Goal: Task Accomplishment & Management: Complete application form

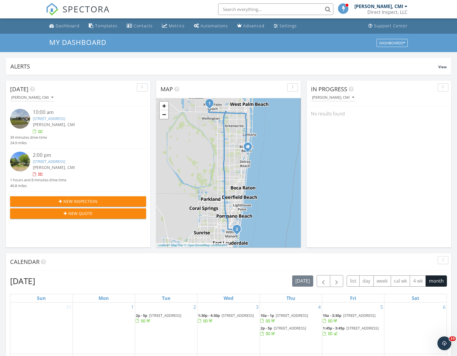
scroll to position [524, 457]
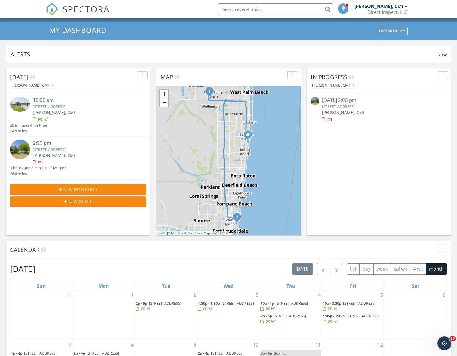
scroll to position [6, 0]
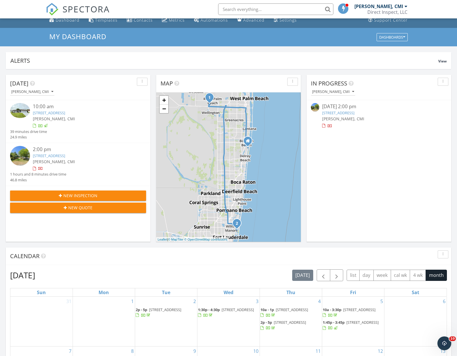
click at [24, 159] on img at bounding box center [20, 156] width 20 height 20
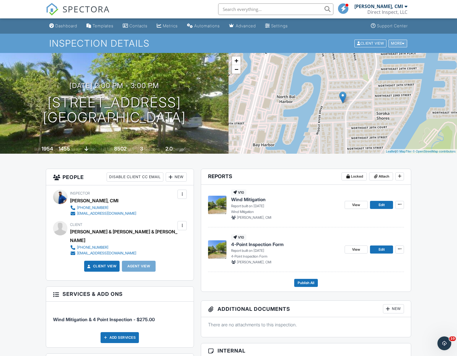
click at [390, 44] on div "More" at bounding box center [397, 43] width 19 height 8
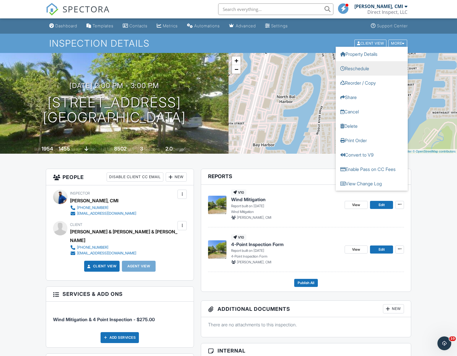
click at [379, 66] on link "Reschedule" at bounding box center [371, 68] width 72 height 14
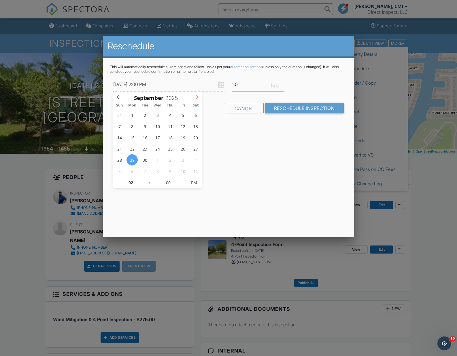
click at [196, 98] on icon at bounding box center [197, 97] width 4 height 4
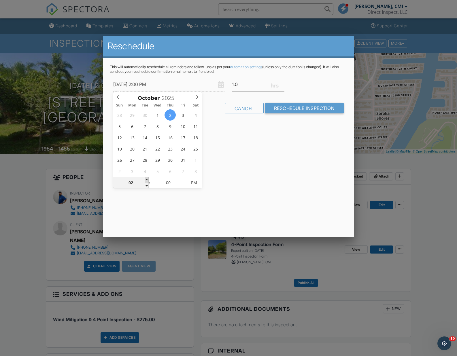
type input "10/02/2025 3:00 PM"
type input "03"
click at [145, 180] on span at bounding box center [147, 180] width 4 height 6
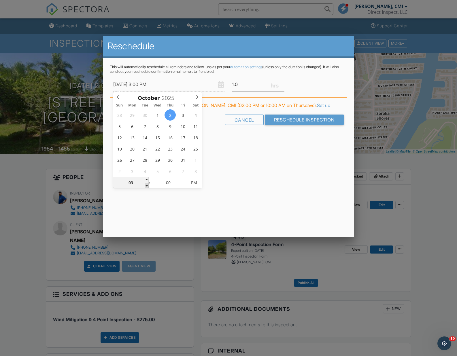
type input "10/02/2025 2:00 PM"
type input "02"
click at [145, 185] on span at bounding box center [147, 186] width 4 height 6
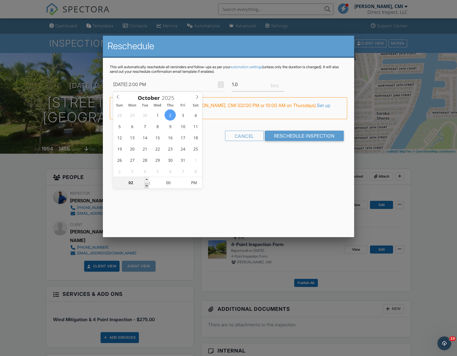
type input "10/02/2025 1:00 PM"
type input "01"
click at [145, 185] on span at bounding box center [147, 186] width 4 height 6
type input "10/02/2025 12:00 PM"
type input "12"
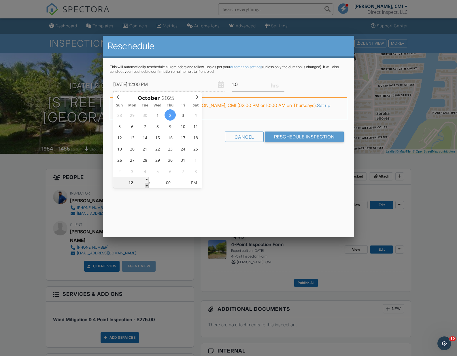
click at [145, 185] on span at bounding box center [147, 186] width 4 height 6
type input "10/02/2025 11:00 AM"
type input "11"
click at [145, 185] on span at bounding box center [147, 186] width 4 height 6
type input "10/02/2025 10:00 AM"
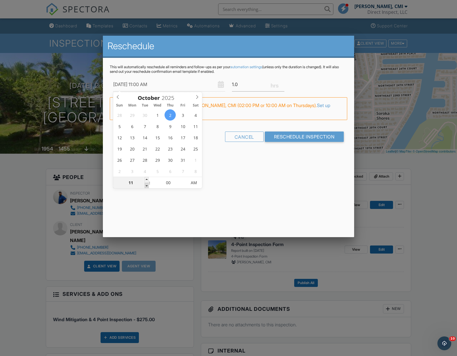
type input "10"
click at [145, 185] on span at bounding box center [147, 186] width 4 height 6
type input "10/02/2025 9:00 AM"
type input "09"
click at [145, 185] on span at bounding box center [147, 186] width 4 height 6
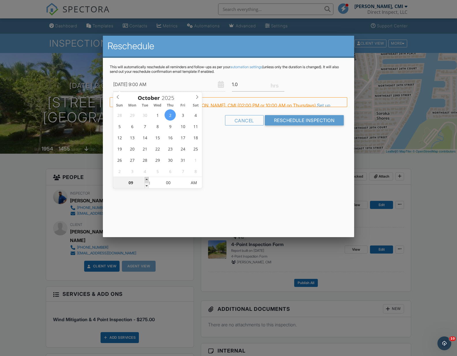
type input "10/02/2025 10:00 AM"
type input "10"
click at [145, 181] on span at bounding box center [147, 180] width 4 height 6
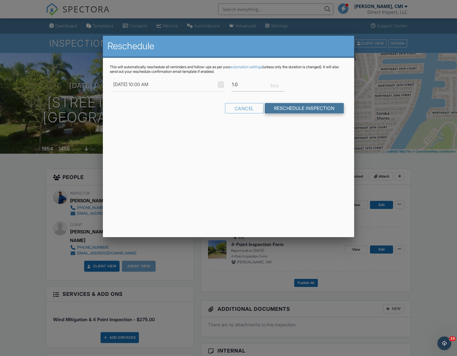
click at [292, 108] on input "Reschedule Inspection" at bounding box center [304, 108] width 79 height 10
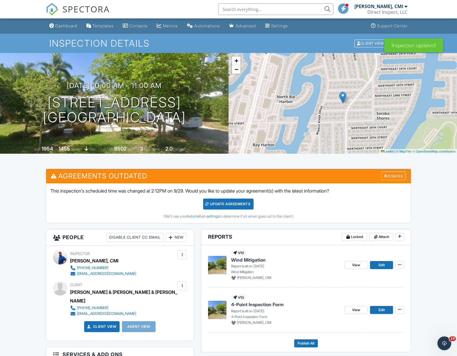
click at [219, 205] on div "Update Agreements" at bounding box center [228, 204] width 50 height 11
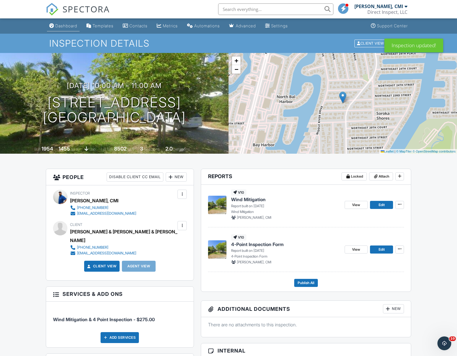
click at [67, 26] on div "Dashboard" at bounding box center [66, 25] width 22 height 5
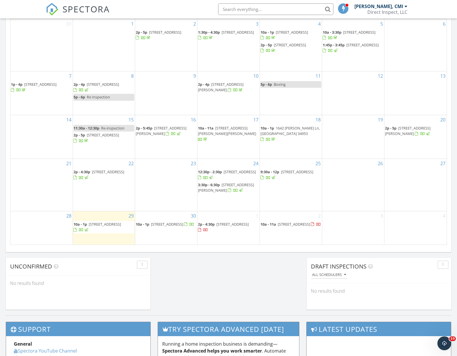
scroll to position [294, 0]
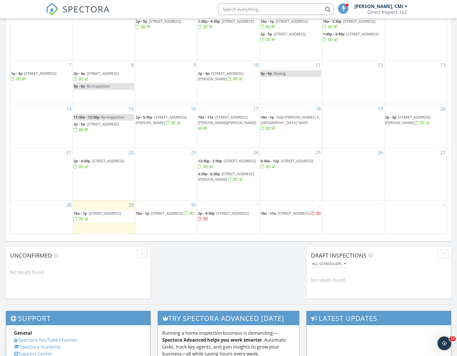
click at [116, 214] on span "[STREET_ADDRESS]" at bounding box center [105, 213] width 32 height 5
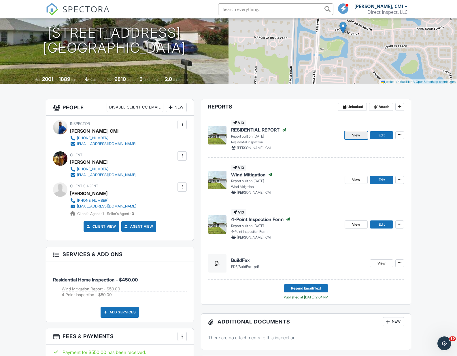
click at [357, 137] on span "View" at bounding box center [356, 135] width 8 height 6
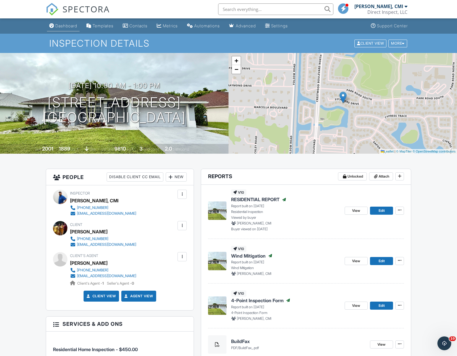
click at [71, 27] on div "Dashboard" at bounding box center [66, 25] width 22 height 5
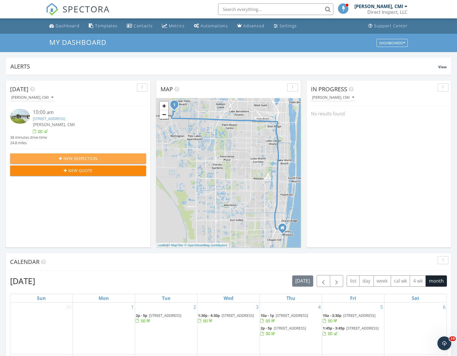
click at [102, 159] on div "New Inspection" at bounding box center [78, 158] width 127 height 6
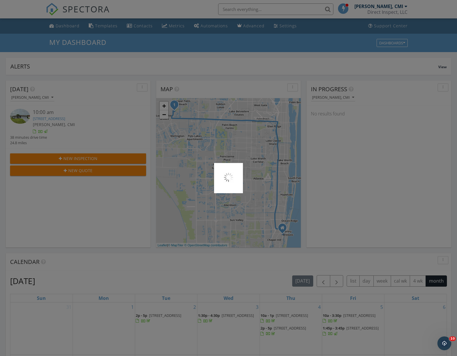
scroll to position [1, 0]
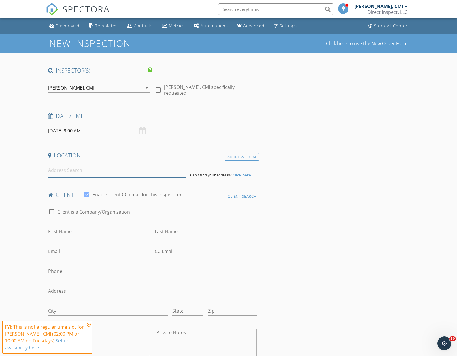
click at [125, 168] on input at bounding box center [116, 170] width 137 height 14
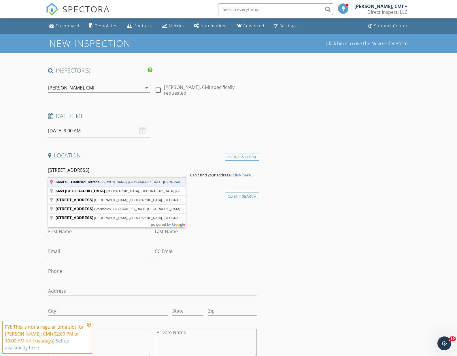
type input "[STREET_ADDRESS]"
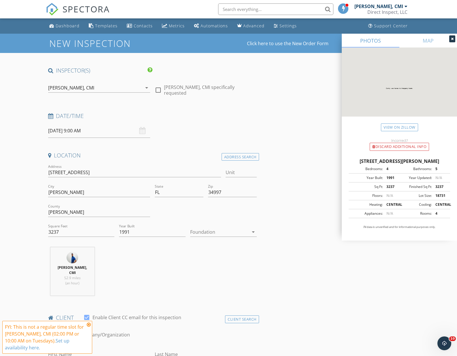
click at [216, 231] on div at bounding box center [219, 231] width 58 height 9
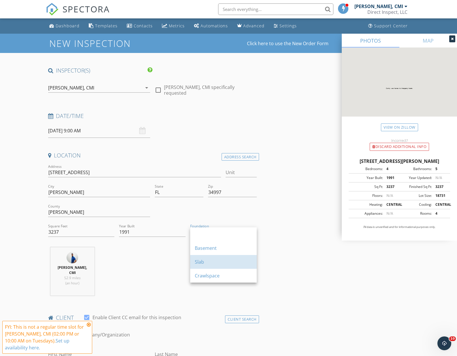
click at [217, 257] on div "Slab" at bounding box center [223, 262] width 57 height 14
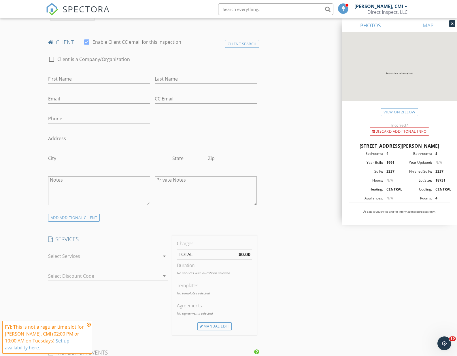
scroll to position [387, 0]
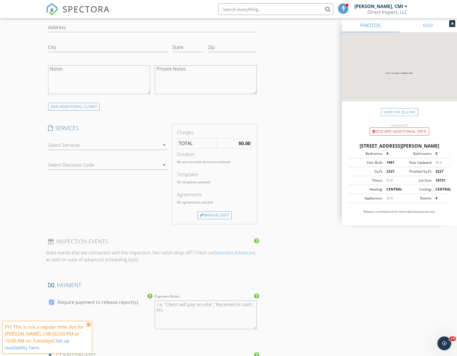
click at [146, 149] on div at bounding box center [104, 144] width 112 height 9
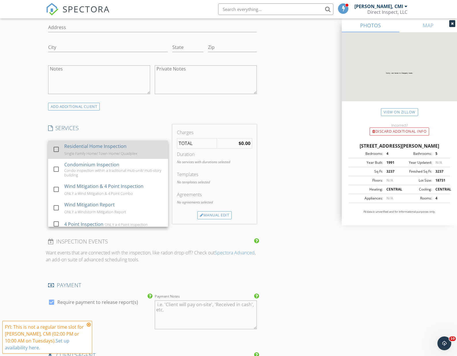
click at [143, 149] on div "Residential Home Inspection Single Family Home/ Town Home/ Quadplex" at bounding box center [113, 149] width 99 height 18
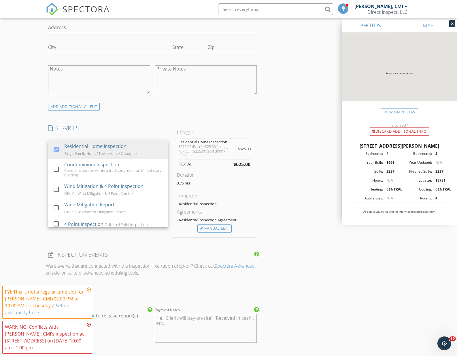
click at [155, 129] on h4 "SERVICES" at bounding box center [108, 127] width 120 height 7
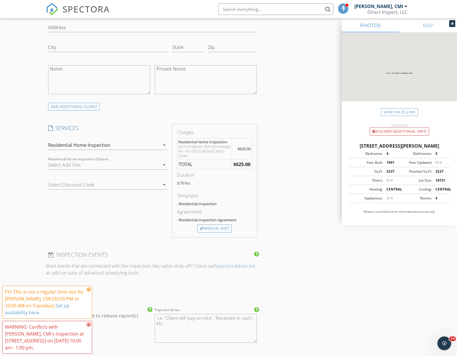
click at [143, 164] on div at bounding box center [104, 164] width 112 height 9
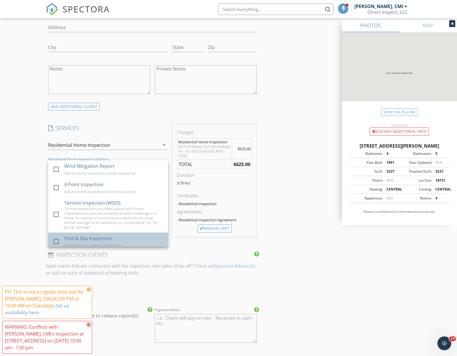
click at [113, 235] on div "Pool & Spa Inspection Pool & Pool Equipment Inspection" at bounding box center [113, 242] width 99 height 18
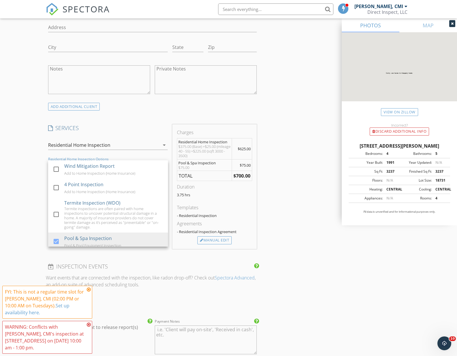
click at [305, 199] on div "INSPECTOR(S) check_box Nicholas Postle, CMI PRIMARY Nicholas Postle, CMI arrow_…" at bounding box center [228, 174] width 365 height 989
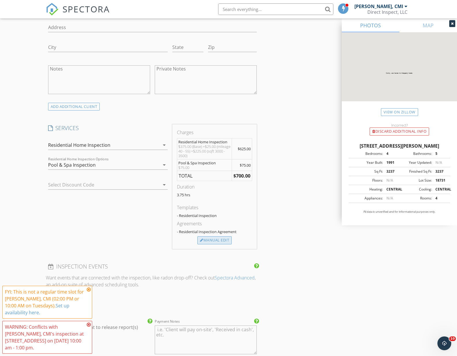
click at [216, 241] on div "Manual Edit" at bounding box center [214, 240] width 34 height 8
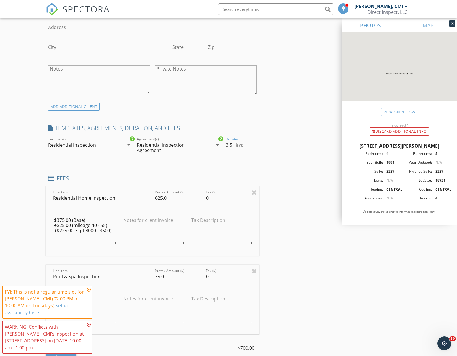
click at [246, 147] on input "3.5" at bounding box center [236, 145] width 22 height 10
type input "3"
click at [246, 147] on input "3" at bounding box center [236, 145] width 22 height 10
click at [276, 162] on div "INSPECTOR(S) check_box Nicholas Postle, CMI PRIMARY Nicholas Postle, CMI arrow_…" at bounding box center [228, 235] width 365 height 1110
click at [88, 289] on icon at bounding box center [89, 289] width 4 height 5
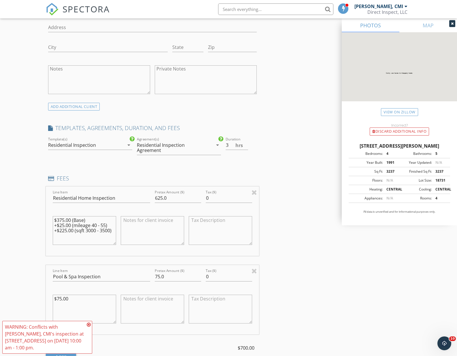
click at [88, 322] on div "WARNING: Conflicts with Nicholas Postle, CMI's inspection at 428 SW Akron Ave 1…" at bounding box center [47, 337] width 90 height 33
drag, startPoint x: 109, startPoint y: 226, endPoint x: 52, endPoint y: 225, distance: 56.5
click at [53, 225] on textarea "$375.00 (Base) +$25.00 (mileage 40 - 55) +$225.00 (sqft 3000 - 3500)" at bounding box center [84, 230] width 63 height 29
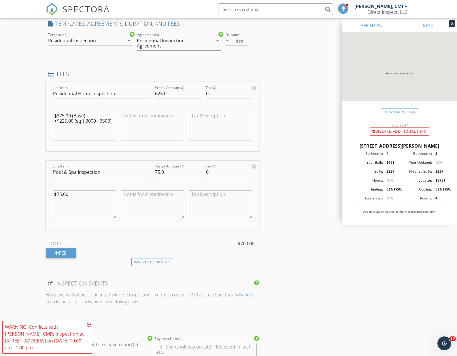
scroll to position [424, 0]
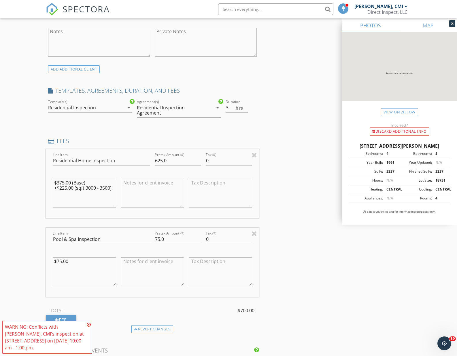
type textarea "$375.00 (Base) +$225.00 (sqft 3000 - 3500)"
click at [162, 161] on input "625.0" at bounding box center [178, 161] width 46 height 10
type input "600.0"
click at [277, 197] on div "INSPECTOR(S) check_box Nicholas Postle, CMI PRIMARY Nicholas Postle, CMI arrow_…" at bounding box center [228, 198] width 365 height 1110
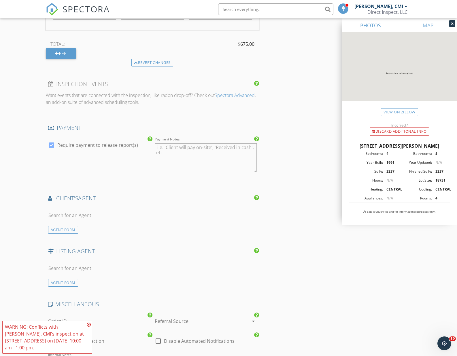
scroll to position [695, 0]
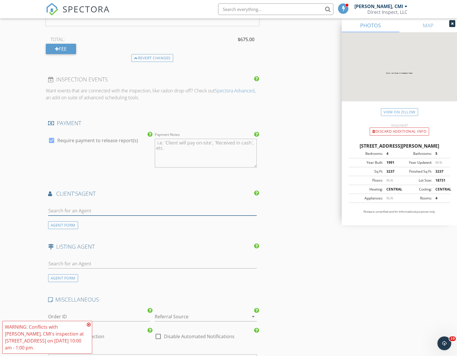
click at [183, 207] on input "text" at bounding box center [152, 211] width 208 height 10
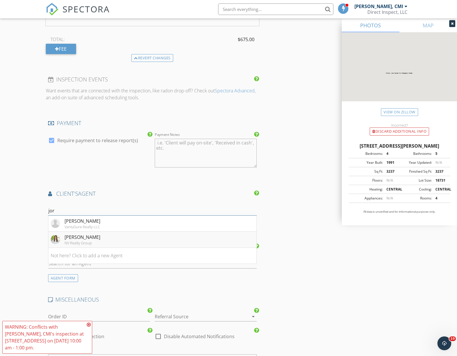
type input "jor"
click at [146, 239] on li "Jorden Davis NV Realty Group" at bounding box center [152, 240] width 208 height 16
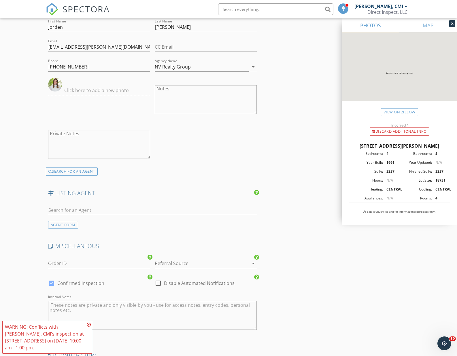
scroll to position [904, 0]
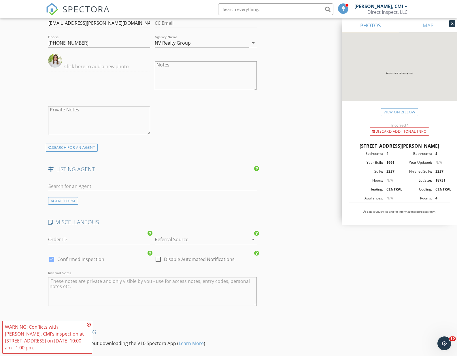
click at [235, 242] on div at bounding box center [198, 239] width 86 height 9
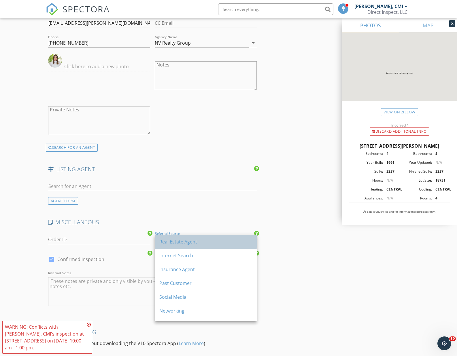
click at [236, 243] on div "Real Estate Agent" at bounding box center [205, 241] width 93 height 7
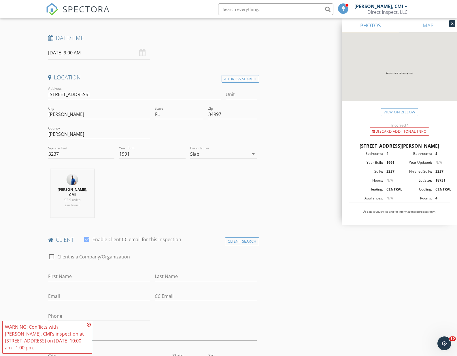
scroll to position [19, 0]
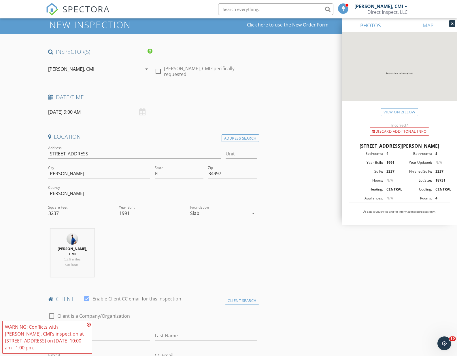
click at [115, 116] on input "09/30/2025 9:00 AM" at bounding box center [99, 112] width 102 height 14
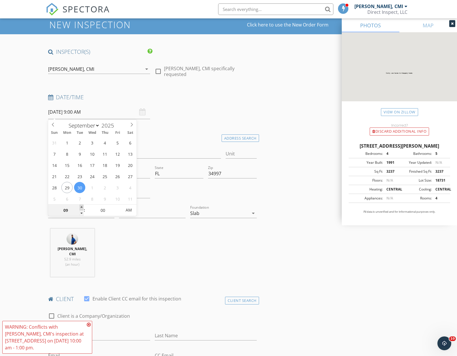
type input "10"
type input "09/30/2025 10:00 AM"
click at [83, 207] on span at bounding box center [81, 208] width 4 height 6
type input "11"
type input "[DATE] 11:00 AM"
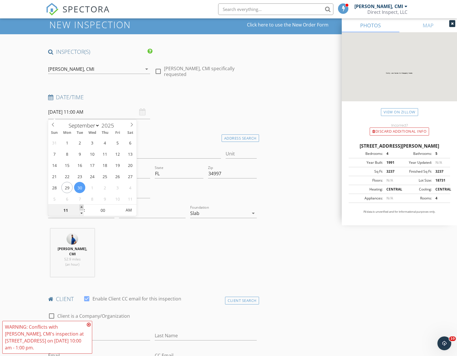
click at [83, 207] on span at bounding box center [81, 208] width 4 height 6
type input "12"
type input "[DATE] 12:00 PM"
click at [83, 207] on span at bounding box center [81, 208] width 4 height 6
type input "01"
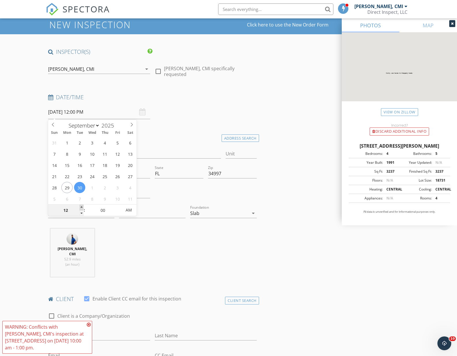
type input "[DATE] 1:00 PM"
click at [83, 207] on span at bounding box center [81, 208] width 4 height 6
type input "02"
type input "09/30/2025 2:00 PM"
click at [83, 207] on span at bounding box center [81, 208] width 4 height 6
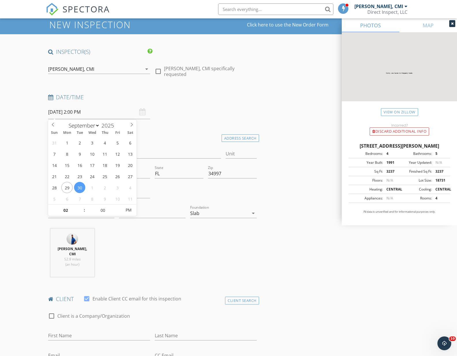
click at [237, 117] on div "Date/Time 09/30/2025 2:00 PM" at bounding box center [152, 107] width 213 height 26
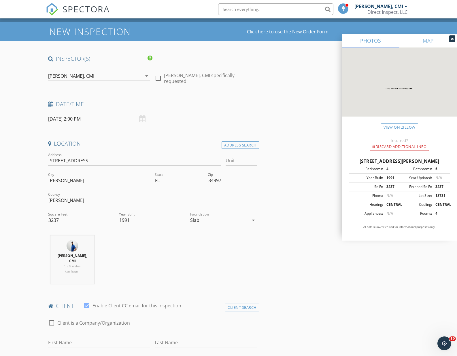
scroll to position [0, 0]
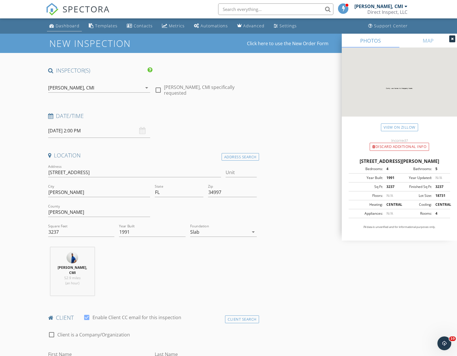
click at [50, 27] on div "Dashboard" at bounding box center [51, 25] width 5 height 5
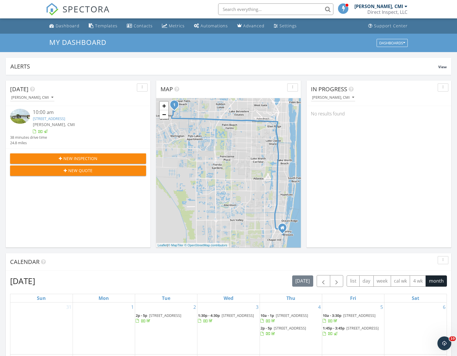
click at [82, 159] on span "New Inspection" at bounding box center [80, 158] width 34 height 6
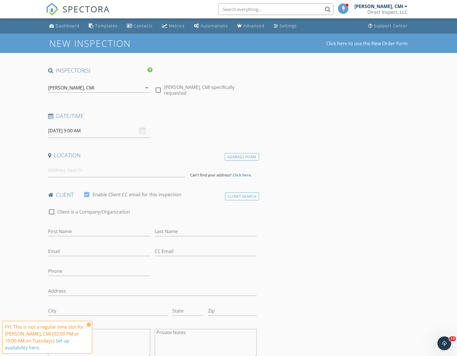
click at [108, 134] on input "[DATE] 9:00 AM" at bounding box center [99, 131] width 102 height 14
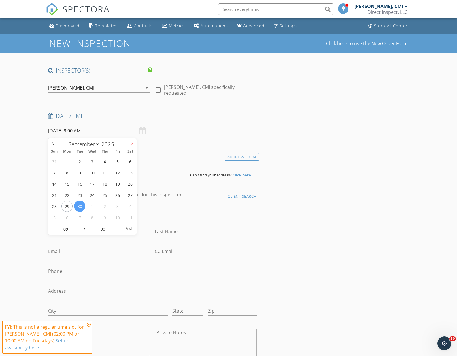
select select "9"
click at [131, 146] on span at bounding box center [132, 142] width 10 height 8
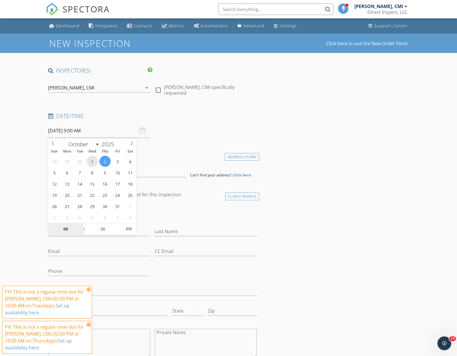
type input "[DATE] 9:00 AM"
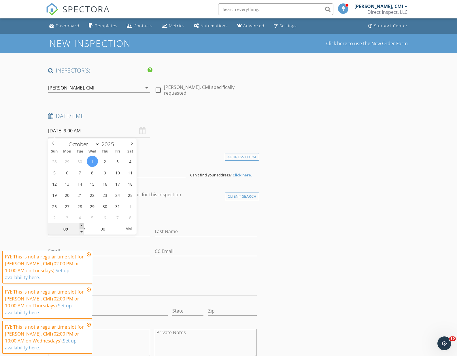
type input "10"
type input "[DATE] 10:00 AM"
click at [81, 225] on span at bounding box center [81, 226] width 4 height 6
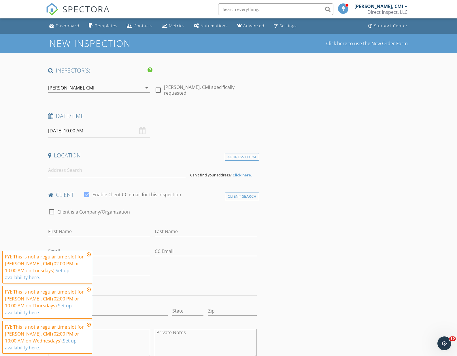
click at [90, 254] on icon at bounding box center [89, 254] width 4 height 5
drag, startPoint x: 88, startPoint y: 287, endPoint x: 88, endPoint y: 295, distance: 7.8
click at [88, 288] on icon at bounding box center [89, 289] width 4 height 5
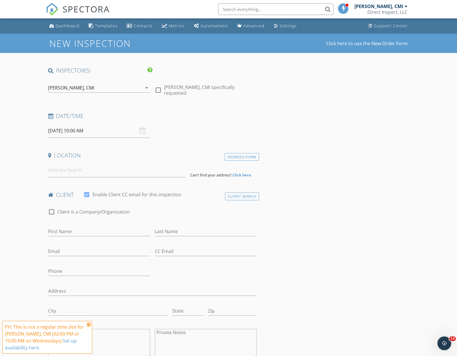
drag, startPoint x: 88, startPoint y: 325, endPoint x: 117, endPoint y: 307, distance: 33.9
click at [88, 325] on icon at bounding box center [89, 324] width 4 height 5
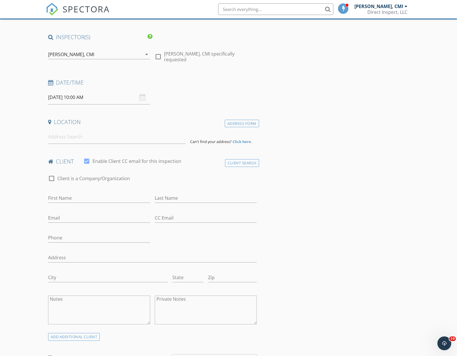
scroll to position [44, 0]
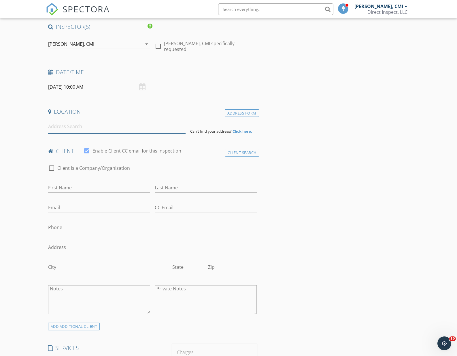
click at [173, 125] on input at bounding box center [116, 126] width 137 height 14
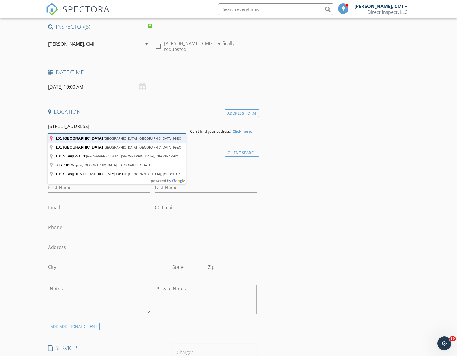
type input "101 South Sequoia Drive, West Palm Beach, FL, USA"
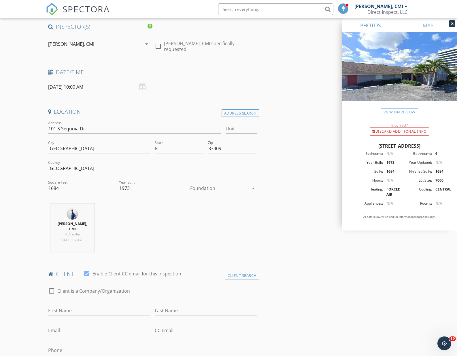
click at [208, 189] on div at bounding box center [219, 188] width 58 height 9
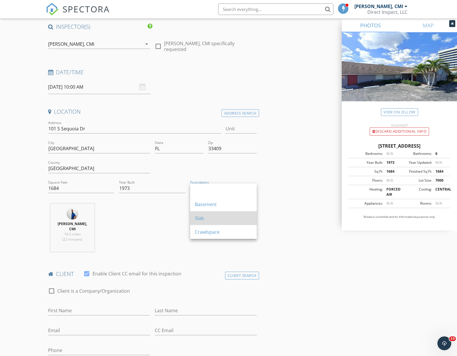
click at [210, 216] on div "Slab" at bounding box center [223, 218] width 57 height 7
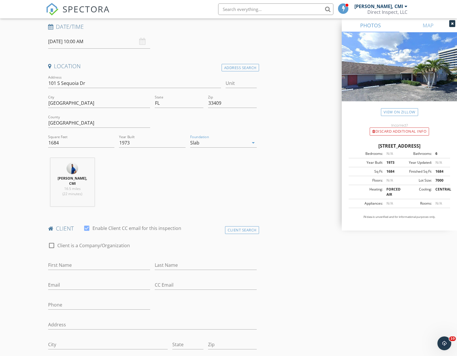
scroll to position [136, 0]
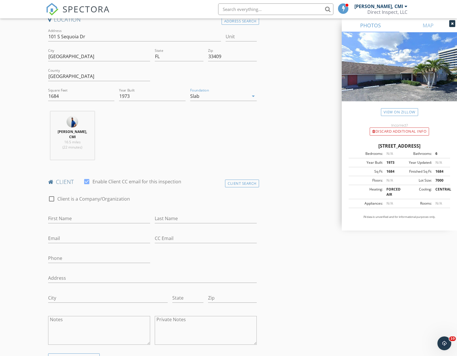
click at [105, 213] on div "First Name" at bounding box center [99, 219] width 102 height 19
click at [112, 214] on input "First Name" at bounding box center [99, 219] width 102 height 10
type input "[PERSON_NAME]"
paste input "Johnwhitaker77@msn.com"
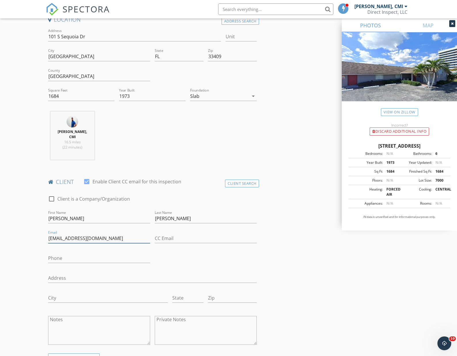
type input "Johnwhitaker77@msn.com"
click at [123, 261] on input "Phone" at bounding box center [99, 259] width 102 height 10
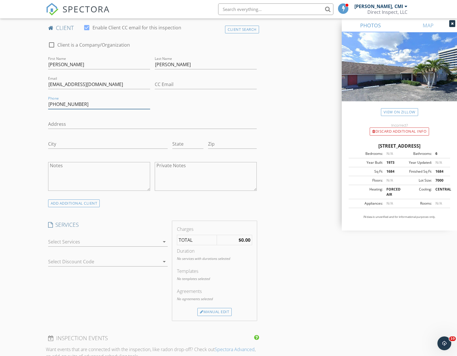
scroll to position [322, 0]
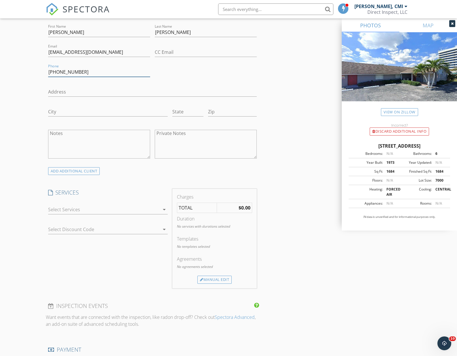
type input "[PHONE_NUMBER]"
drag, startPoint x: 280, startPoint y: 246, endPoint x: 246, endPoint y: 244, distance: 33.7
click at [281, 246] on div "INSPECTOR(S) check_box Nicholas Postle, CMI PRIMARY Nicholas Postle, CMI arrow_…" at bounding box center [228, 227] width 365 height 964
click at [135, 210] on div at bounding box center [104, 209] width 112 height 9
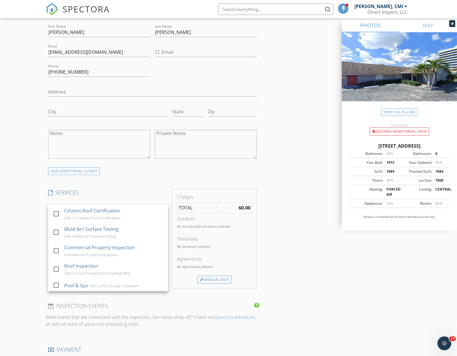
scroll to position [129, 0]
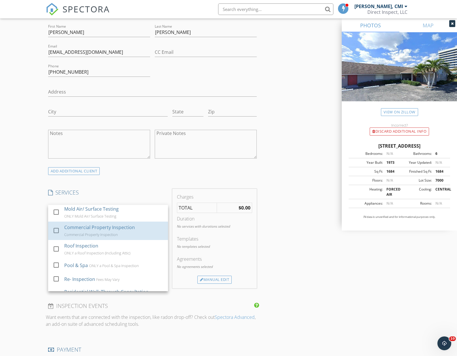
click at [120, 233] on div "Commercial Property Inspection Commercial Property Inspection" at bounding box center [113, 231] width 99 height 18
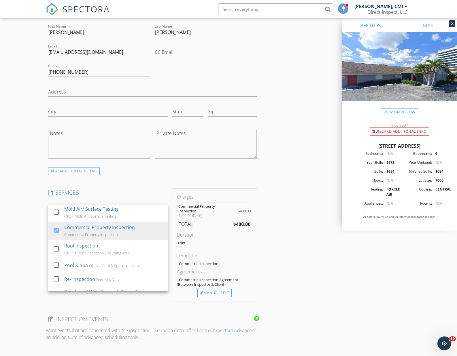
click at [189, 175] on div "INSPECTOR(S) check_box Nicholas Postle, CMI PRIMARY Nicholas Postle, CMI arrow_…" at bounding box center [152, 216] width 213 height 943
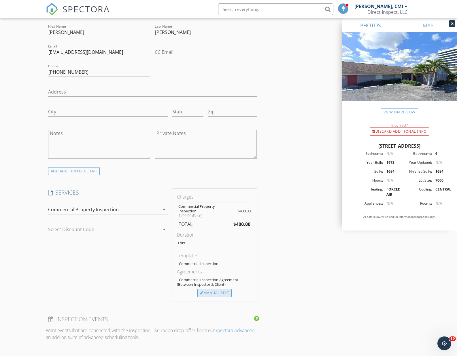
click at [229, 294] on div "Manual Edit" at bounding box center [214, 293] width 34 height 8
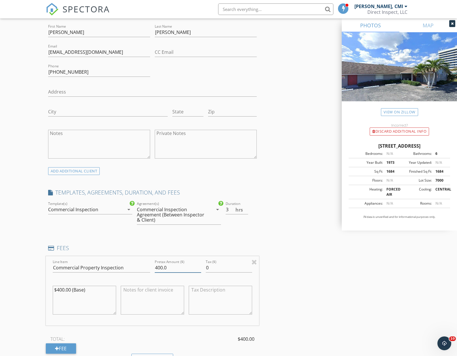
click at [160, 269] on input "400.0" at bounding box center [178, 268] width 46 height 10
type input "575.0"
click at [64, 290] on textarea "$400.00 (Base)" at bounding box center [84, 300] width 63 height 29
type textarea "$575.00 (Base)"
click at [295, 277] on div "INSPECTOR(S) check_box Nicholas Postle, CMI PRIMARY Nicholas Postle, CMI arrow_…" at bounding box center [228, 263] width 365 height 1037
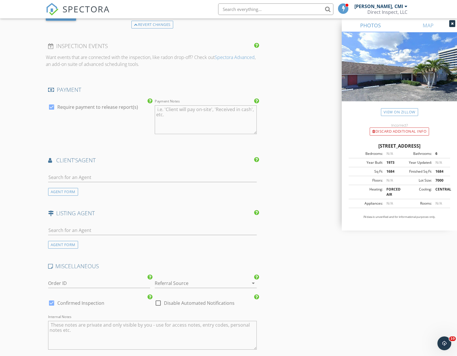
scroll to position [676, 0]
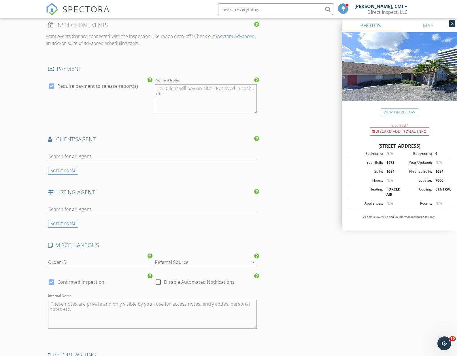
click at [236, 262] on div at bounding box center [198, 262] width 86 height 9
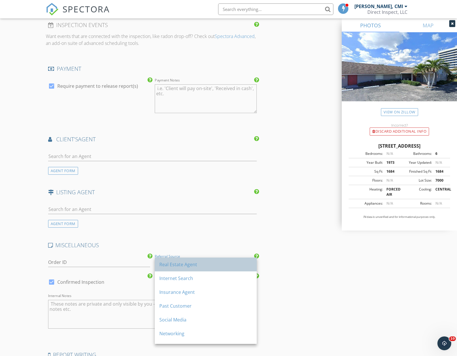
click at [235, 262] on div "Real Estate Agent" at bounding box center [205, 264] width 93 height 7
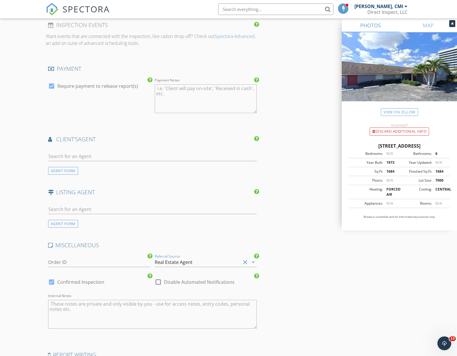
click at [208, 309] on textarea "Internal Notes" at bounding box center [152, 314] width 208 height 29
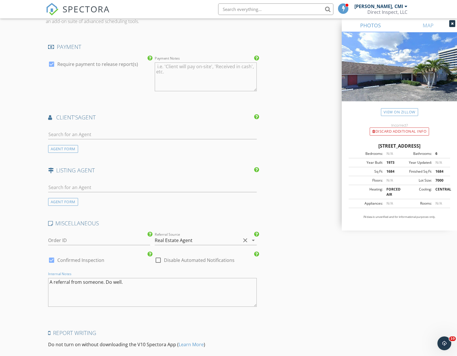
scroll to position [762, 0]
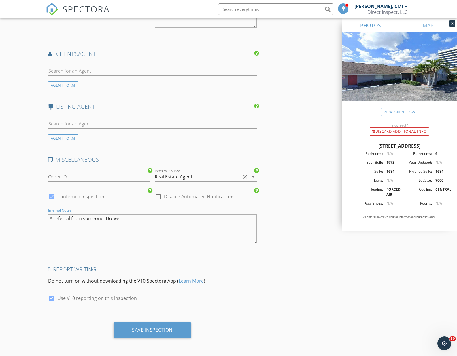
type textarea "A referral from someone. Do well."
click at [53, 197] on div at bounding box center [52, 197] width 10 height 10
checkbox input "false"
checkbox input "true"
click at [143, 326] on div "Save Inspection" at bounding box center [151, 330] width 77 height 16
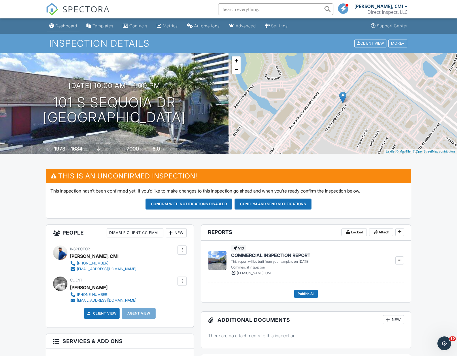
click at [64, 26] on div "Dashboard" at bounding box center [66, 25] width 22 height 5
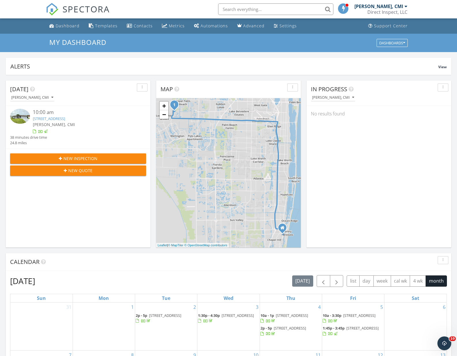
click at [105, 159] on div "New Inspection" at bounding box center [78, 158] width 127 height 6
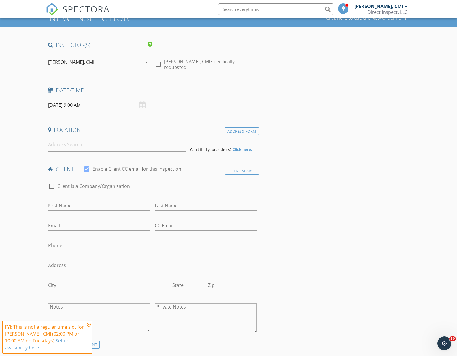
scroll to position [32, 0]
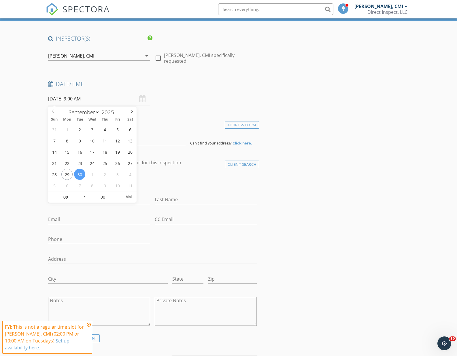
click at [123, 101] on input "[DATE] 9:00 AM" at bounding box center [99, 99] width 102 height 14
type input "10"
type input "09/30/2025 10:00 AM"
click at [81, 193] on span at bounding box center [81, 194] width 4 height 6
type input "11"
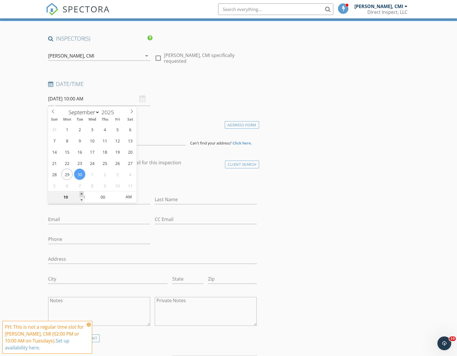
type input "09/30/2025 11:00 AM"
click at [81, 193] on span at bounding box center [81, 194] width 4 height 6
type input "12"
type input "09/30/2025 12:00 PM"
click at [81, 193] on span at bounding box center [81, 194] width 4 height 6
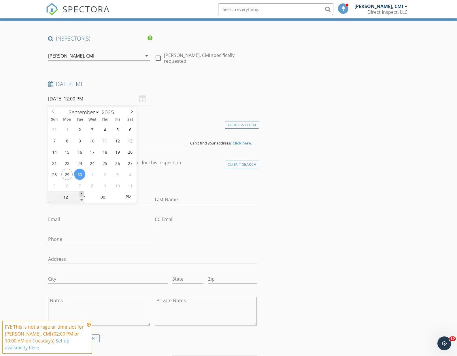
type input "01"
type input "09/30/2025 1:00 PM"
click at [81, 193] on span at bounding box center [81, 194] width 4 height 6
type input "02"
type input "09/30/2025 2:00 PM"
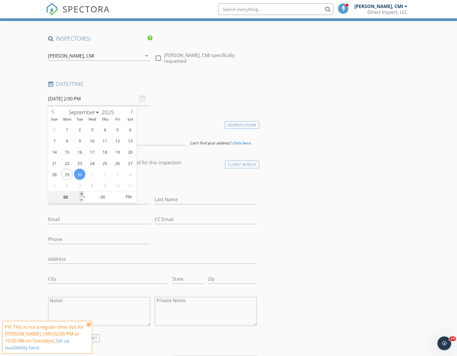
click at [81, 193] on span at bounding box center [81, 194] width 4 height 6
click at [219, 99] on div "Date/Time 09/30/2025 2:00 PM" at bounding box center [152, 93] width 213 height 26
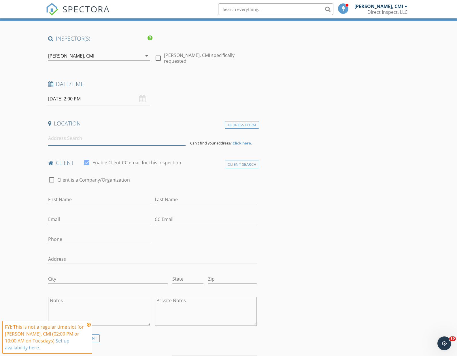
click at [159, 143] on input at bounding box center [116, 138] width 137 height 14
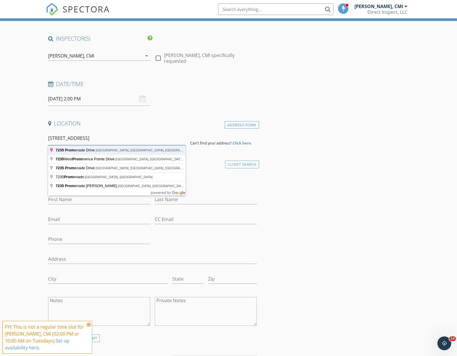
type input "7235 Promenade Drive, Boca Raton, FL, USA"
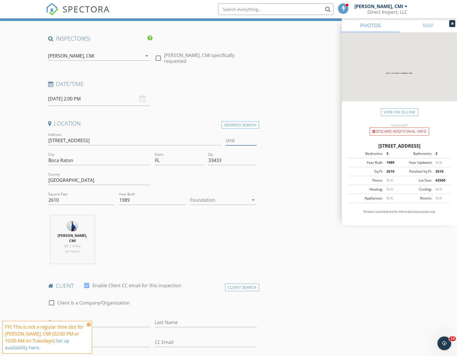
click at [233, 140] on input "Unit" at bounding box center [240, 141] width 31 height 10
type input "802"
type input "802J"
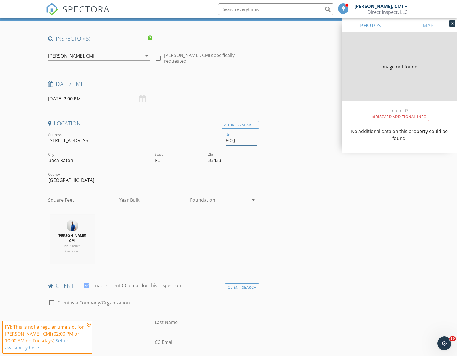
type input "2610"
type input "1989"
type input "2610"
type input "1989"
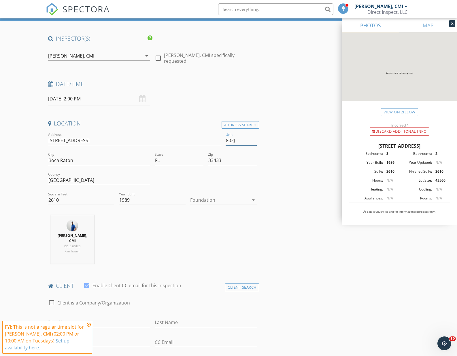
type input "802J"
click at [235, 201] on div at bounding box center [219, 199] width 58 height 9
click at [221, 227] on div "Slab" at bounding box center [223, 230] width 57 height 7
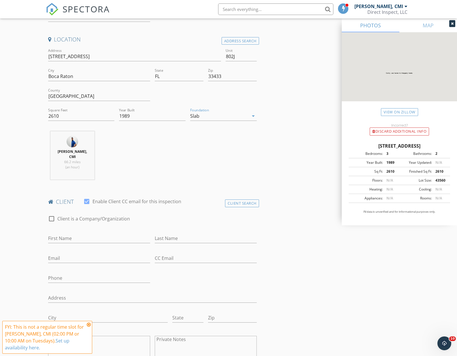
scroll to position [239, 0]
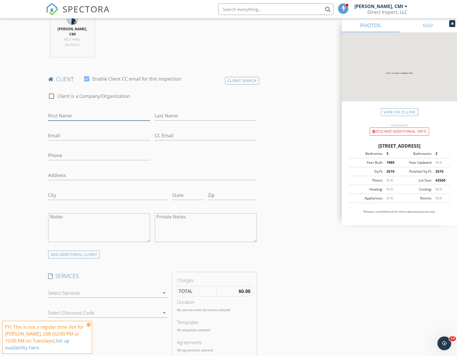
click at [125, 119] on input "First Name" at bounding box center [99, 116] width 102 height 10
type input "Terry"
click at [188, 114] on input "Last Name" at bounding box center [206, 116] width 102 height 10
type input "Baum"
paste input "twin28645@aol.com"
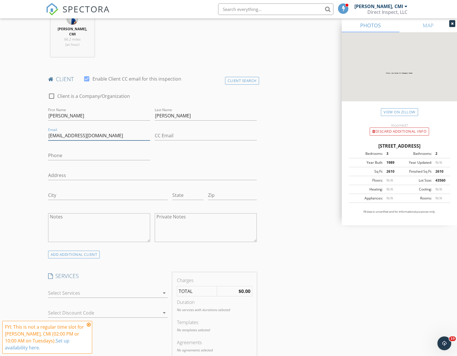
type input "twin28645@aol.com"
click at [120, 156] on input "Phone" at bounding box center [99, 156] width 102 height 10
paste input "630-417-6904"
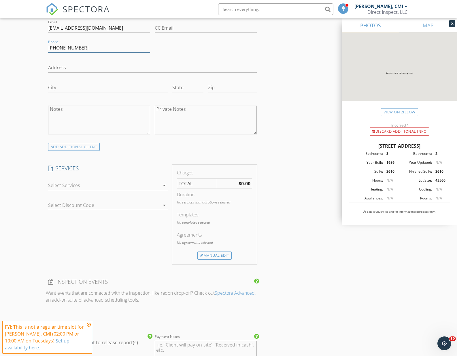
scroll to position [369, 0]
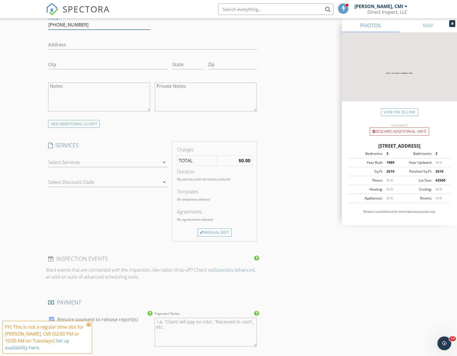
type input "630-417-6904"
click at [148, 163] on div at bounding box center [104, 162] width 112 height 9
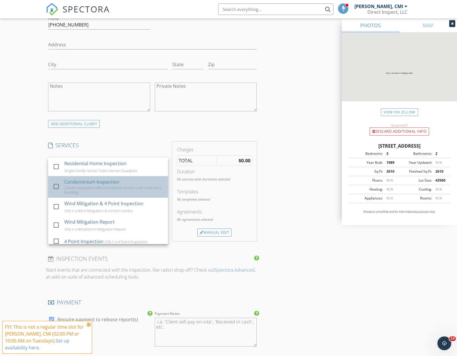
click at [122, 181] on div "Condominium Inspection Condo inspection within a traditional muti-unit/ muti-st…" at bounding box center [113, 187] width 99 height 22
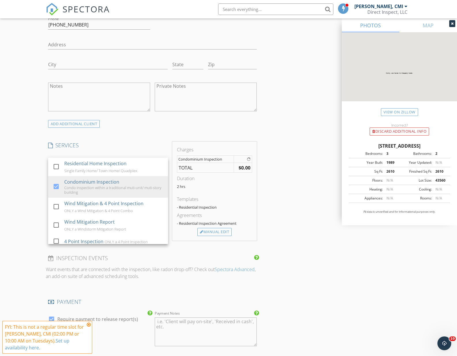
click at [153, 140] on div "INSPECTOR(S) check_box Nicholas Postle, CMI PRIMARY Nicholas Postle, CMI arrow_…" at bounding box center [152, 162] width 213 height 930
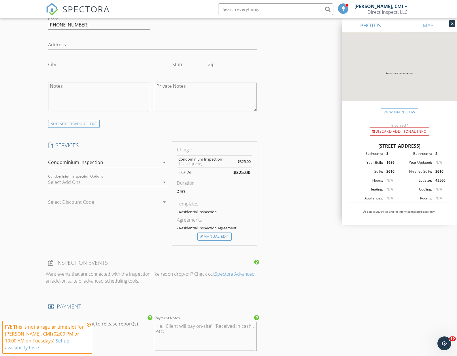
click at [158, 183] on div at bounding box center [104, 182] width 112 height 9
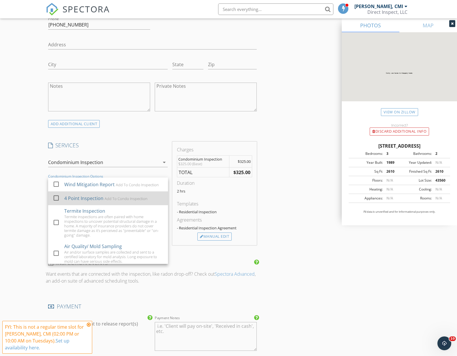
drag, startPoint x: 152, startPoint y: 185, endPoint x: 145, endPoint y: 193, distance: 10.8
click at [152, 185] on div "Add To Condo Inspection" at bounding box center [137, 185] width 43 height 5
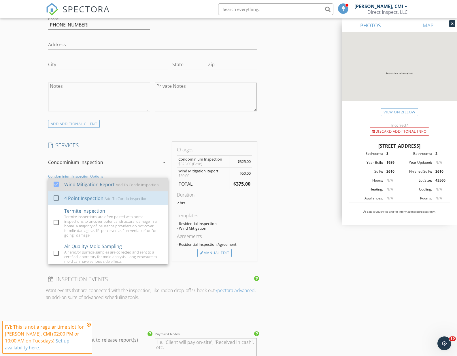
drag, startPoint x: 141, startPoint y: 196, endPoint x: 144, endPoint y: 189, distance: 7.3
click at [142, 196] on div "Add To Condo Inspection" at bounding box center [126, 198] width 43 height 5
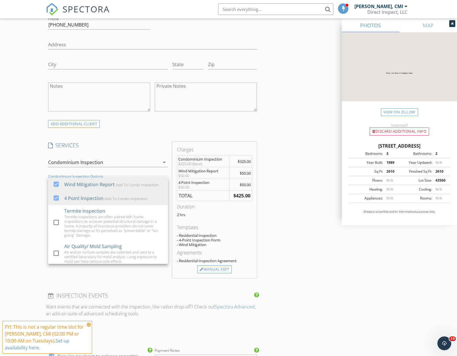
click at [158, 147] on h4 "SERVICES" at bounding box center [108, 145] width 120 height 7
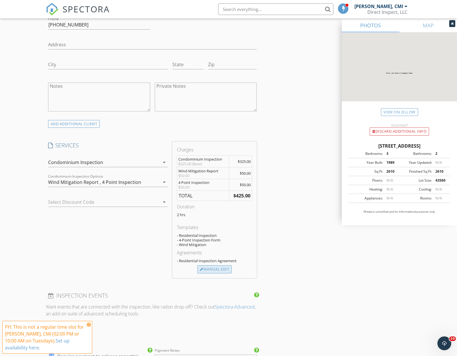
click at [215, 267] on div "Manual Edit" at bounding box center [214, 269] width 34 height 8
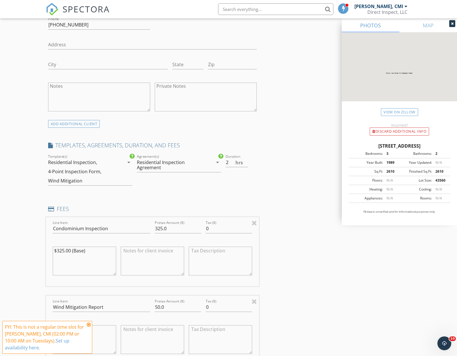
click at [61, 251] on textarea "$325.00 (Base)" at bounding box center [84, 261] width 63 height 29
type textarea "$375.00 (Base)"
click at [160, 228] on input "325.0" at bounding box center [178, 229] width 46 height 10
type input "375.0"
click at [318, 212] on div "INSPECTOR(S) check_box Nicholas Postle, CMI PRIMARY Nicholas Postle, CMI arrow_…" at bounding box center [228, 298] width 365 height 1202
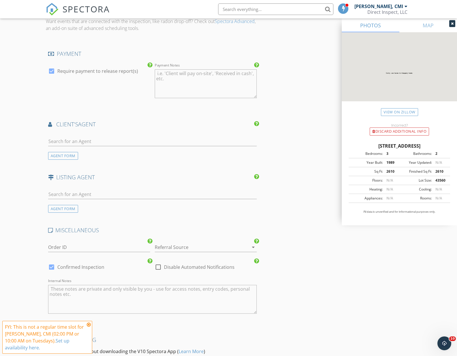
scroll to position [896, 0]
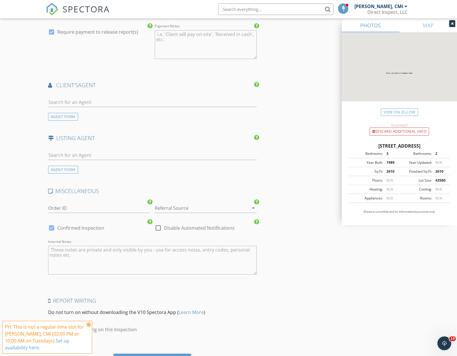
drag, startPoint x: 223, startPoint y: 207, endPoint x: 223, endPoint y: 204, distance: 3.3
click at [223, 207] on div at bounding box center [198, 208] width 86 height 9
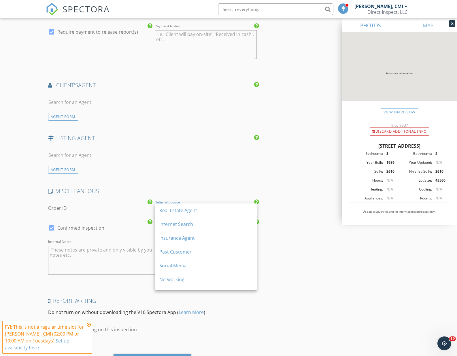
drag, startPoint x: 218, startPoint y: 208, endPoint x: 214, endPoint y: 212, distance: 5.1
click at [218, 209] on div "Real Estate Agent" at bounding box center [205, 210] width 93 height 7
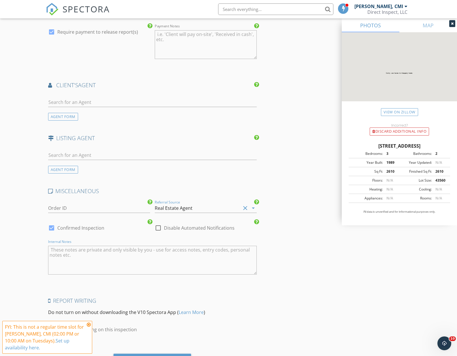
click at [183, 250] on textarea "Internal Notes" at bounding box center [152, 260] width 208 height 29
click at [142, 252] on textarea "Potential referral from Mathew Willam Ravies, and or his father." at bounding box center [152, 260] width 208 height 29
type textarea "Potential referral from Mathew Willam Raveis, and or his father."
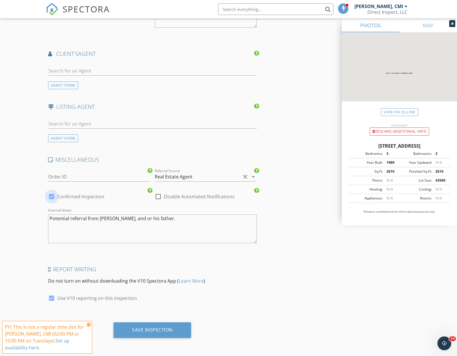
drag, startPoint x: 51, startPoint y: 197, endPoint x: 54, endPoint y: 197, distance: 2.9
click at [51, 197] on div at bounding box center [52, 197] width 10 height 10
checkbox input "false"
checkbox input "true"
click at [197, 218] on textarea "Potential referral from Mathew Willam Raveis, and or his father." at bounding box center [152, 228] width 208 height 29
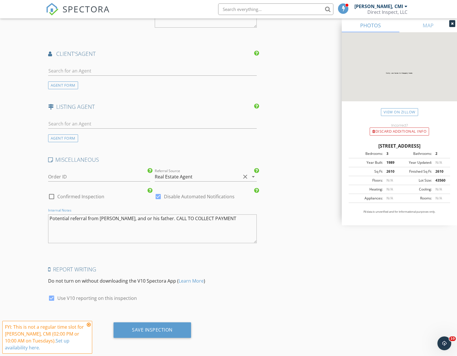
type textarea "Potential referral from Mathew Willam Raveis, and or his father. CALL TO COLLEC…"
click at [163, 329] on div "Save Inspection" at bounding box center [152, 330] width 41 height 6
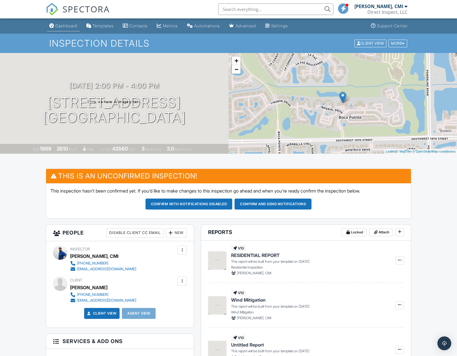
click at [56, 25] on div "Dashboard" at bounding box center [66, 25] width 22 height 5
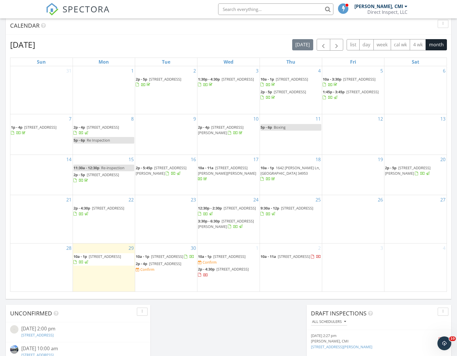
scroll to position [257, 0]
